Goal: Information Seeking & Learning: Learn about a topic

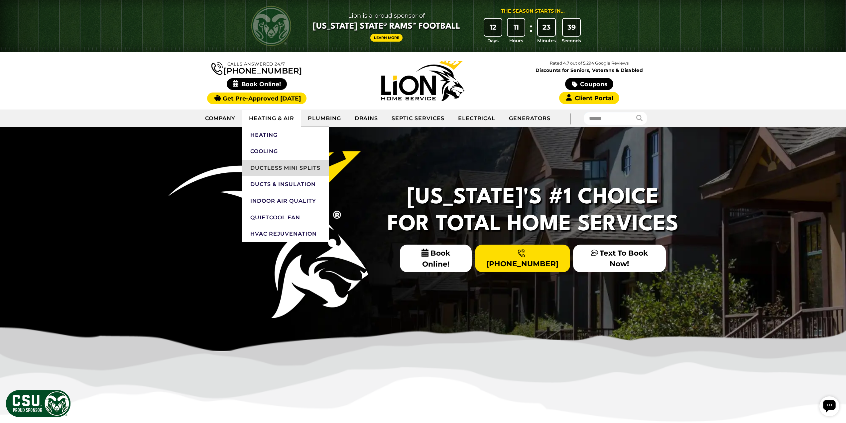
click at [267, 168] on link "Ductless Mini Splits" at bounding box center [285, 168] width 86 height 17
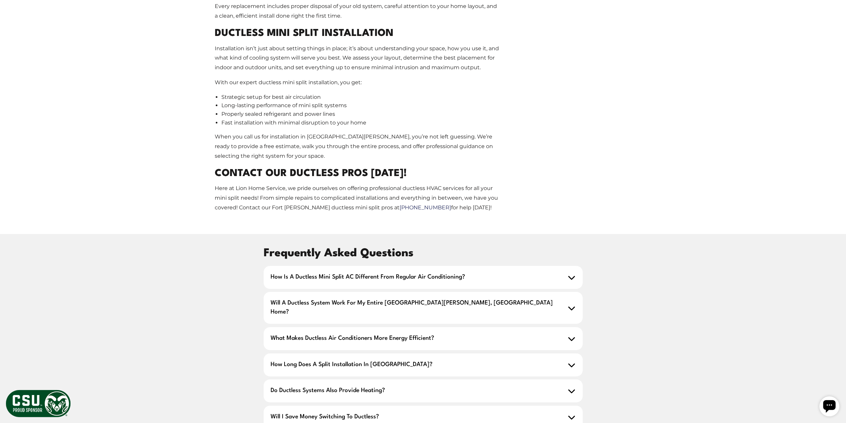
scroll to position [1164, 0]
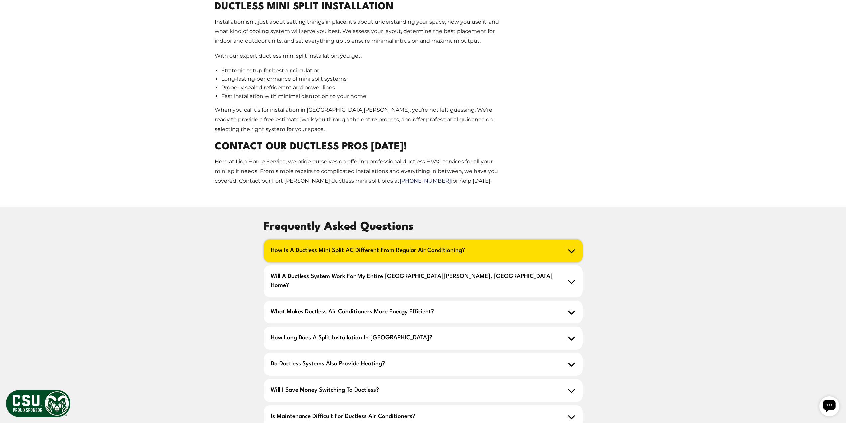
click at [571, 246] on icon at bounding box center [572, 250] width 8 height 8
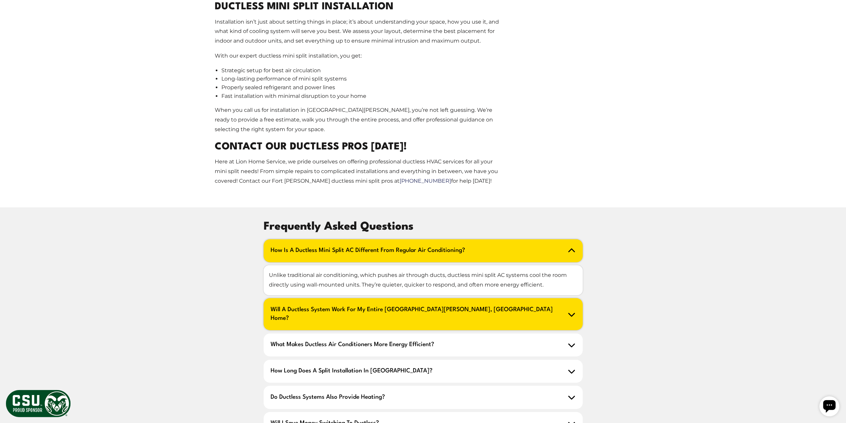
click at [565, 298] on h2 "Will a ductless system work for my entire Fort Collins, CO home?" at bounding box center [423, 314] width 319 height 32
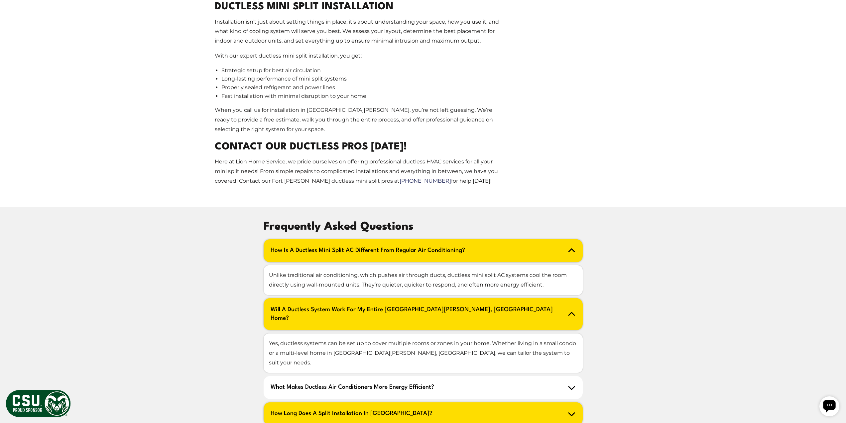
click at [575, 409] on icon at bounding box center [572, 413] width 8 height 8
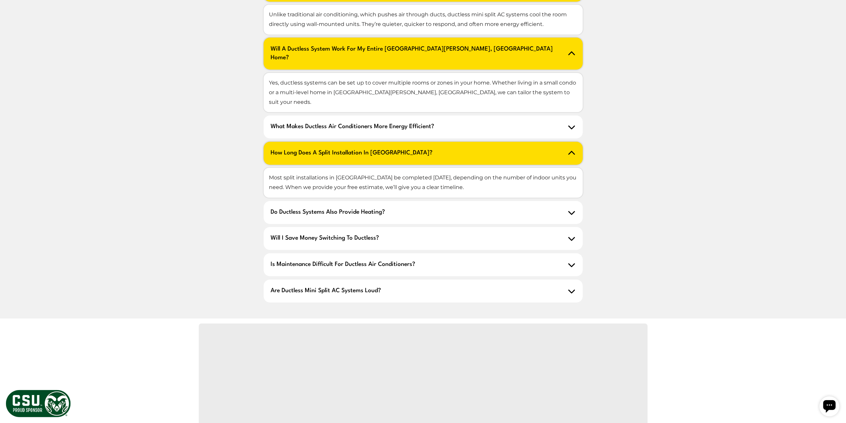
scroll to position [1430, 0]
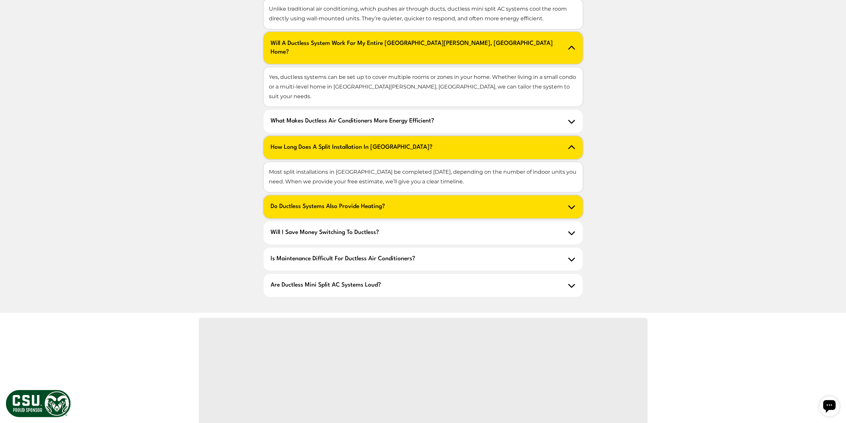
click at [568, 203] on icon at bounding box center [572, 207] width 8 height 8
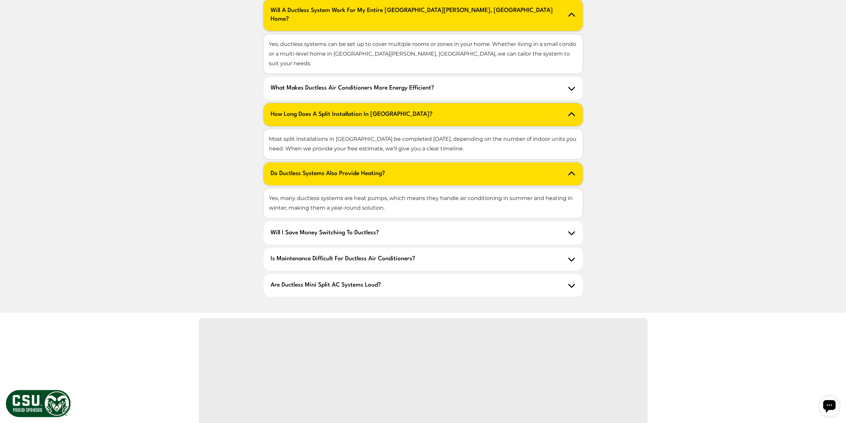
scroll to position [1463, 0]
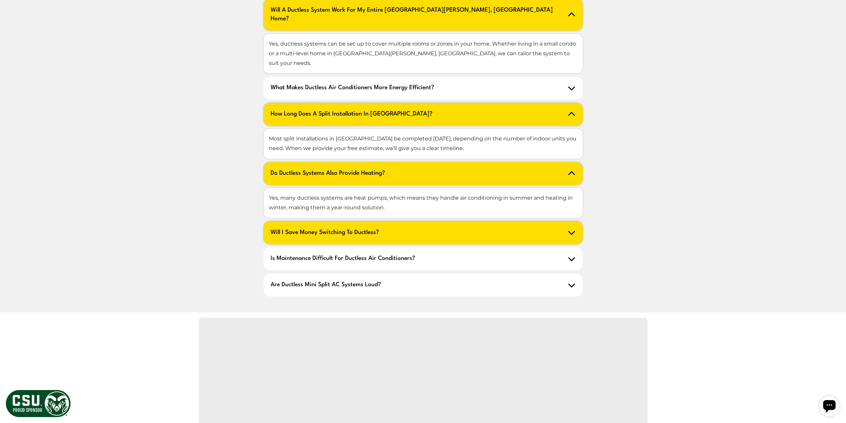
click at [575, 228] on icon at bounding box center [572, 232] width 8 height 8
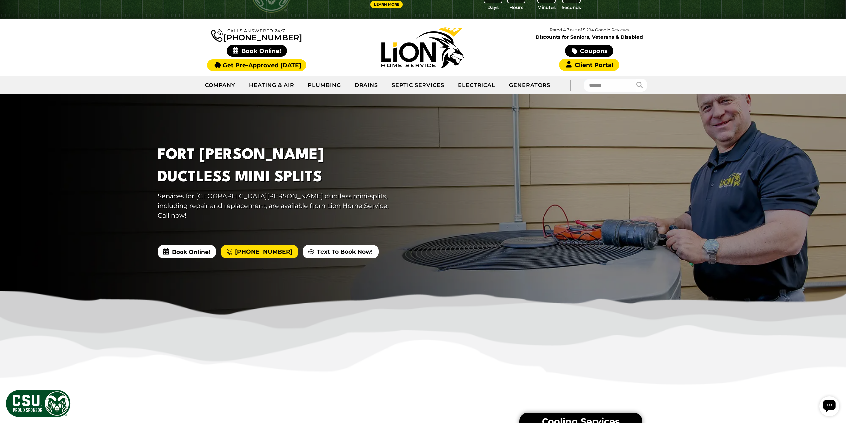
scroll to position [0, 0]
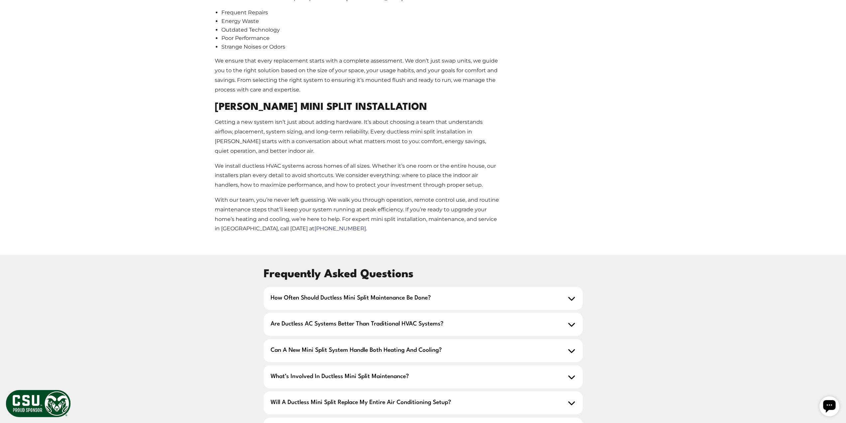
scroll to position [1097, 0]
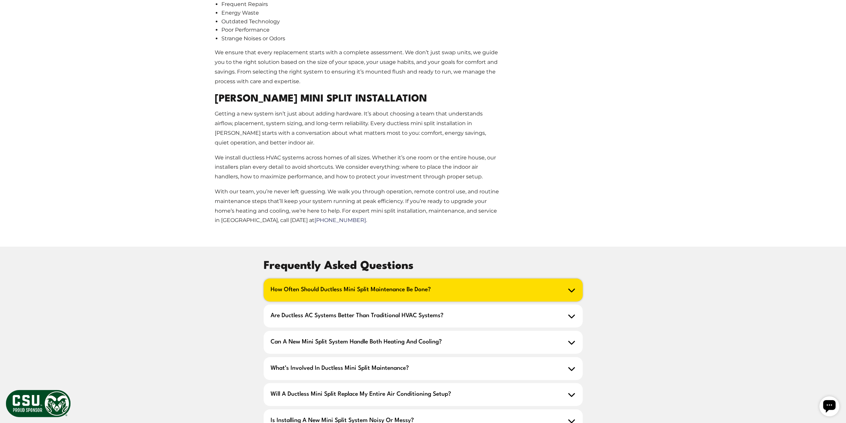
click at [572, 286] on icon at bounding box center [572, 290] width 8 height 8
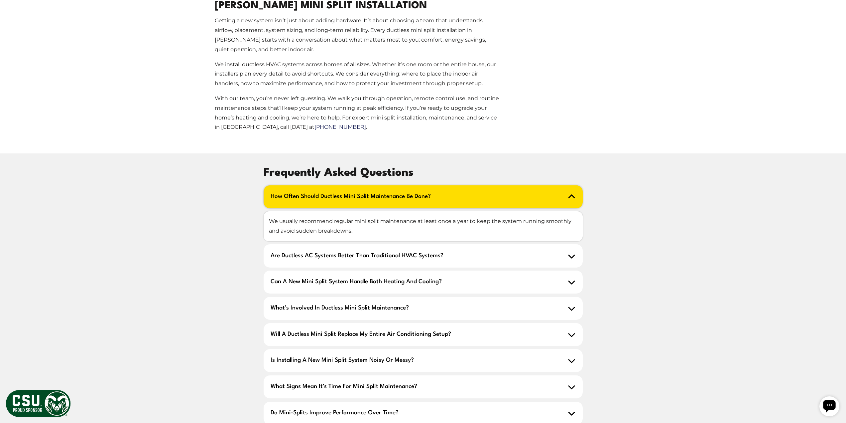
scroll to position [1197, 0]
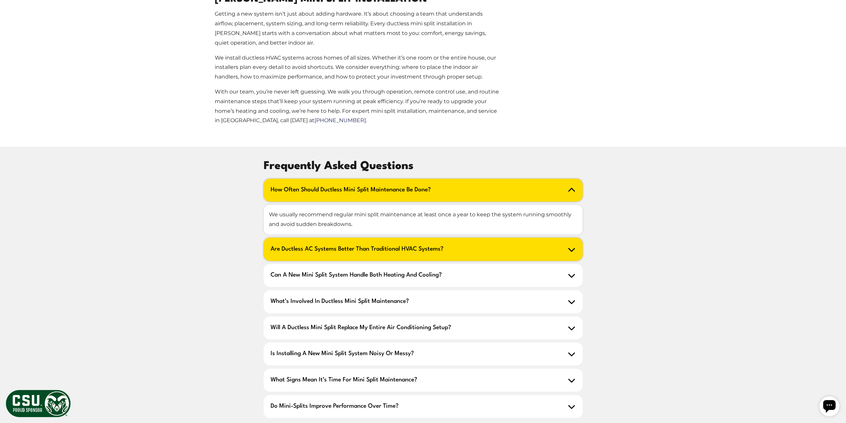
click at [570, 245] on icon at bounding box center [572, 249] width 8 height 8
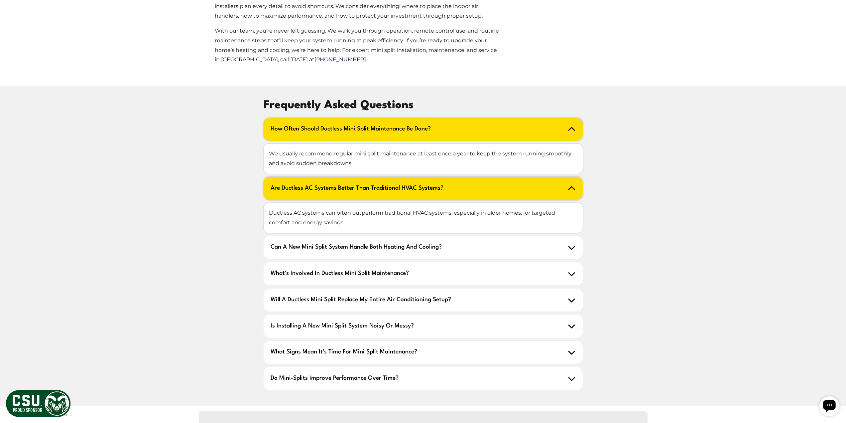
scroll to position [1264, 0]
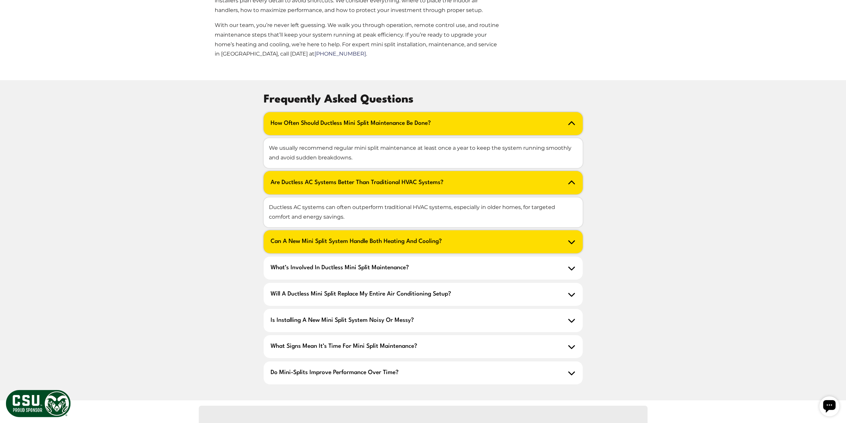
click at [566, 230] on h2 "Can a new mini split system handle both heating and cooling?" at bounding box center [423, 241] width 319 height 23
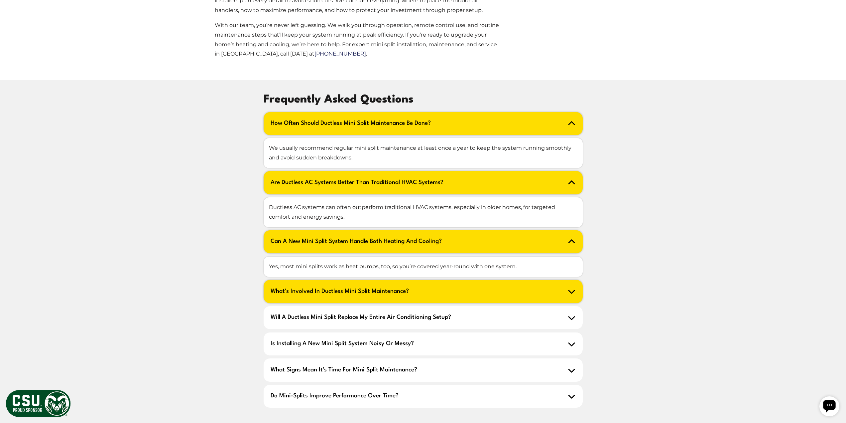
click at [570, 280] on h2 "What’s involved in ductless mini split maintenance?" at bounding box center [423, 291] width 319 height 23
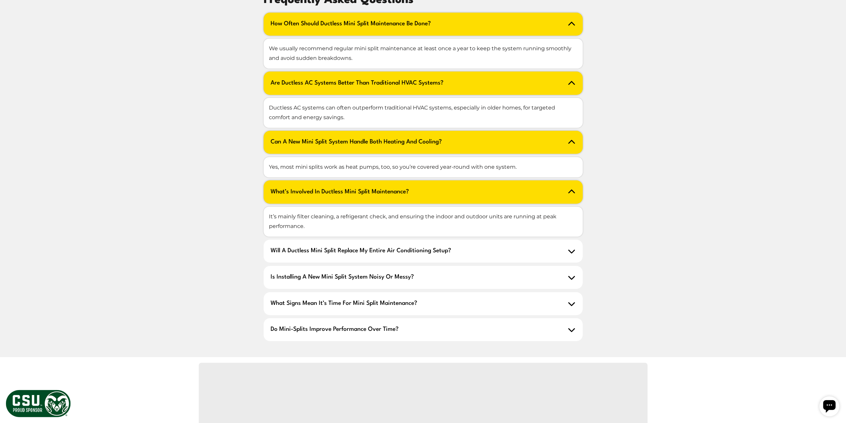
scroll to position [1363, 0]
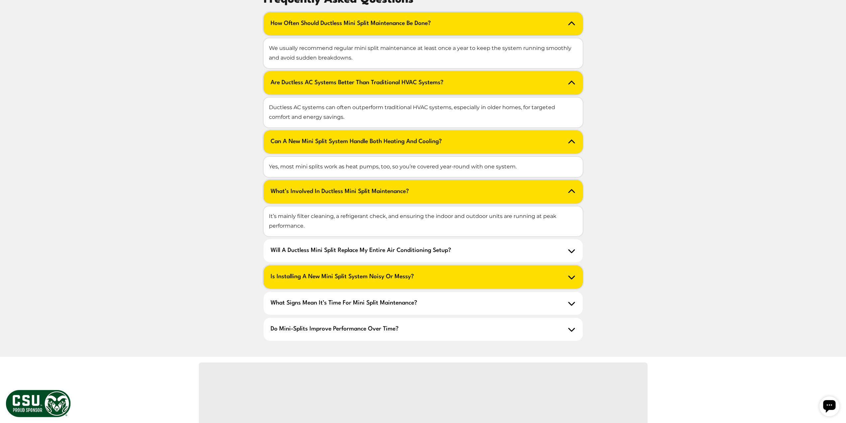
click at [577, 265] on h2 "Is installing a new mini split system noisy or messy?" at bounding box center [423, 276] width 319 height 23
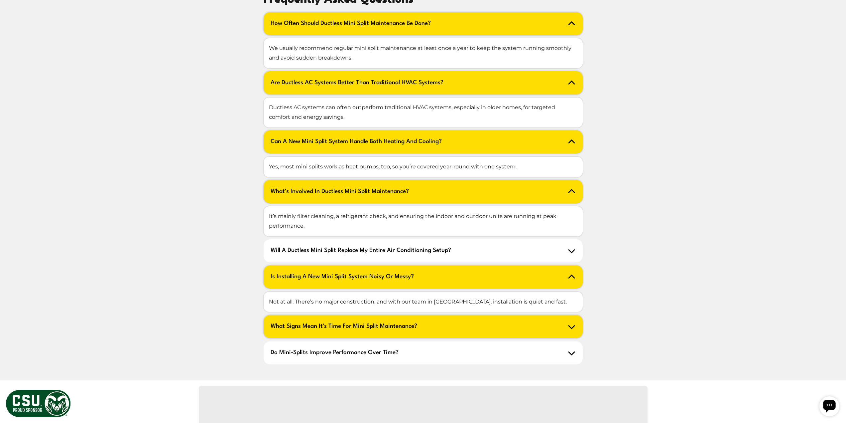
click at [574, 323] on icon at bounding box center [572, 327] width 8 height 8
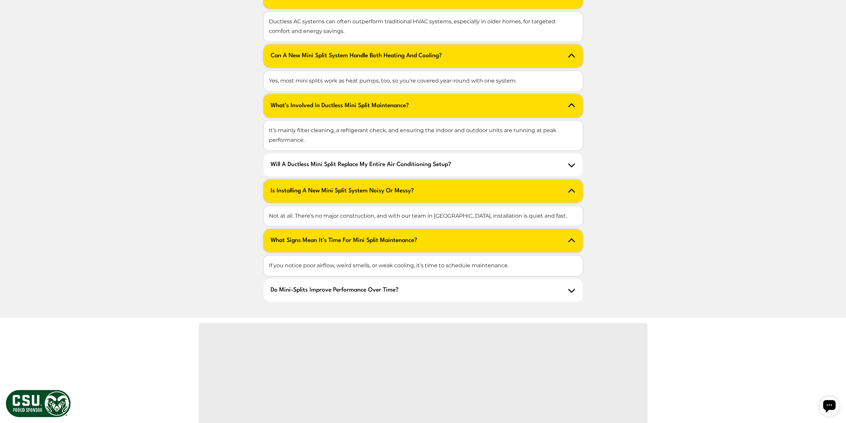
scroll to position [1463, 0]
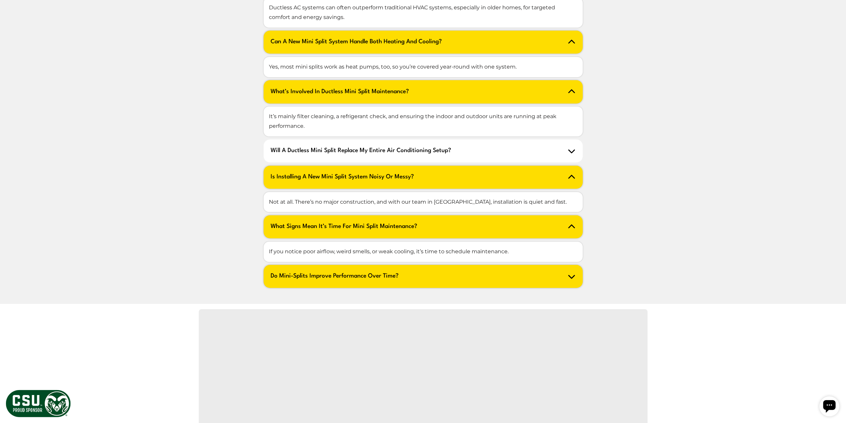
click at [570, 272] on icon at bounding box center [572, 276] width 8 height 8
